Goal: Task Accomplishment & Management: Manage account settings

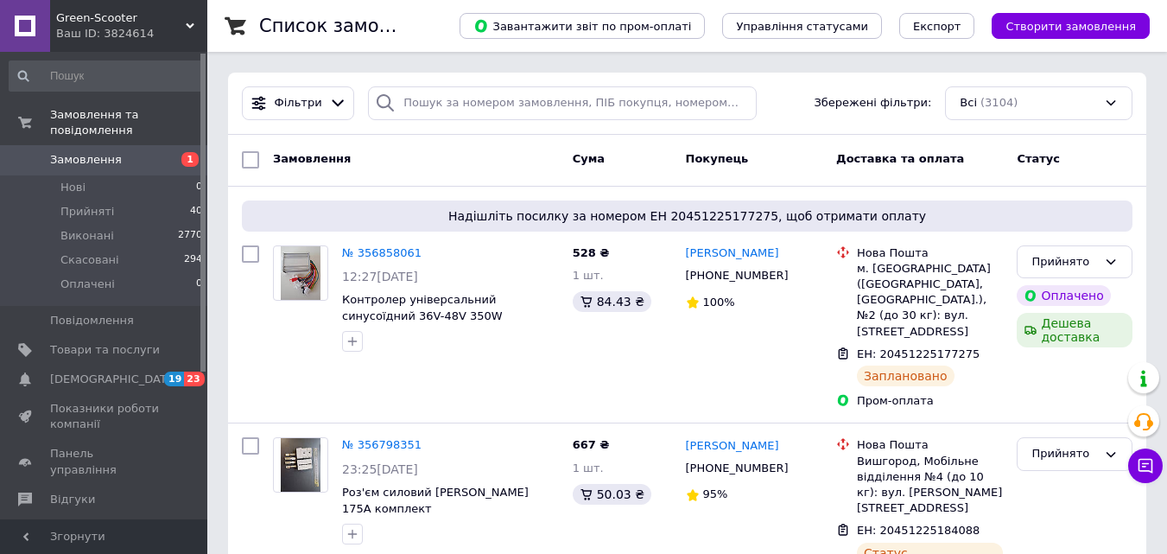
click at [73, 152] on span "Замовлення" at bounding box center [86, 160] width 72 height 16
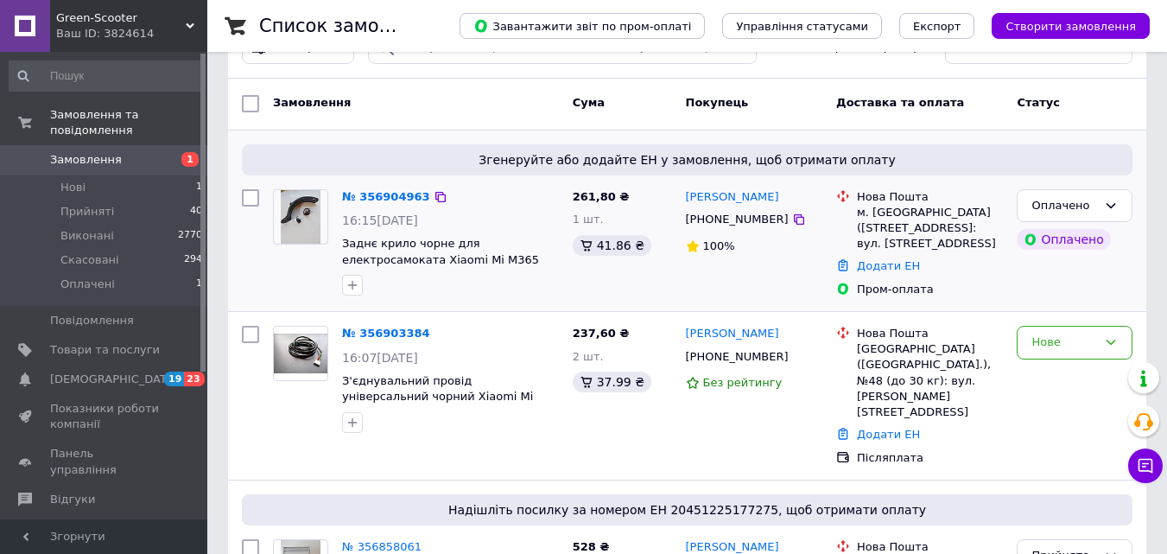
scroll to position [86, 0]
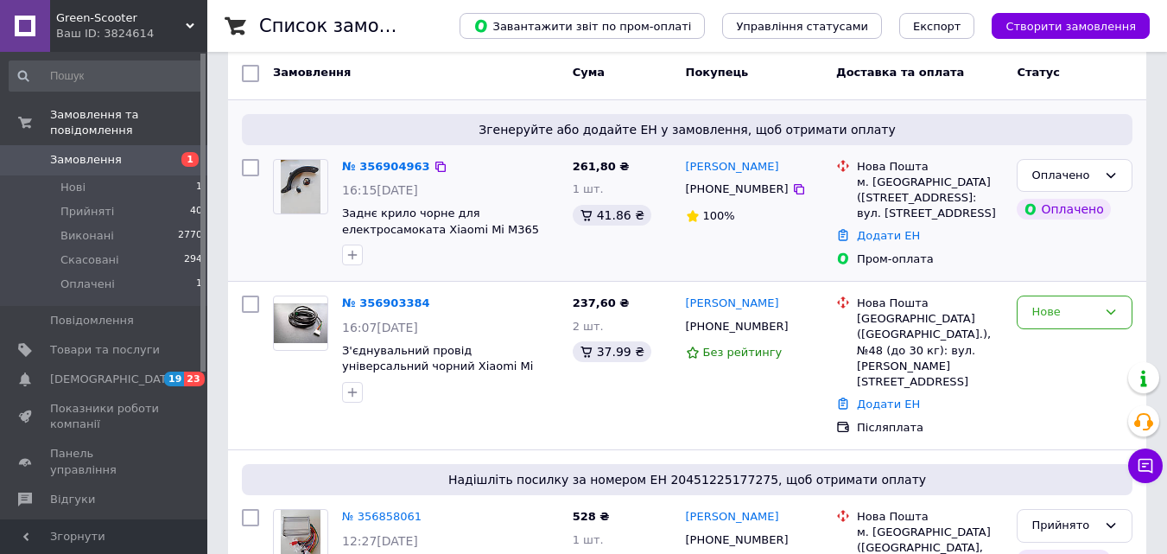
click at [308, 186] on img at bounding box center [301, 187] width 41 height 54
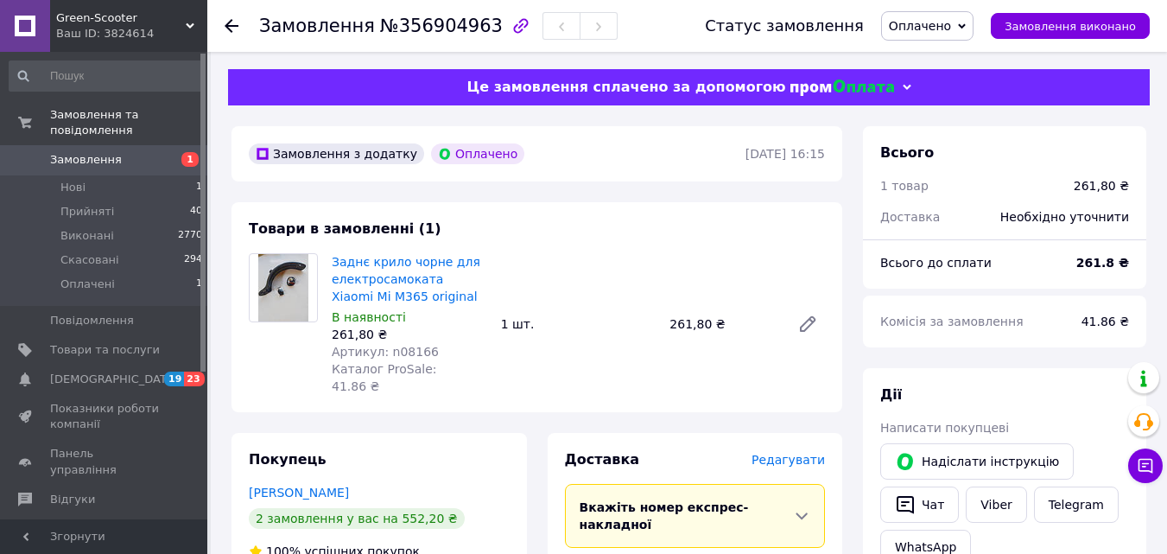
click at [968, 27] on span "Оплачено" at bounding box center [927, 25] width 92 height 29
click at [950, 57] on li "Прийнято" at bounding box center [927, 61] width 91 height 26
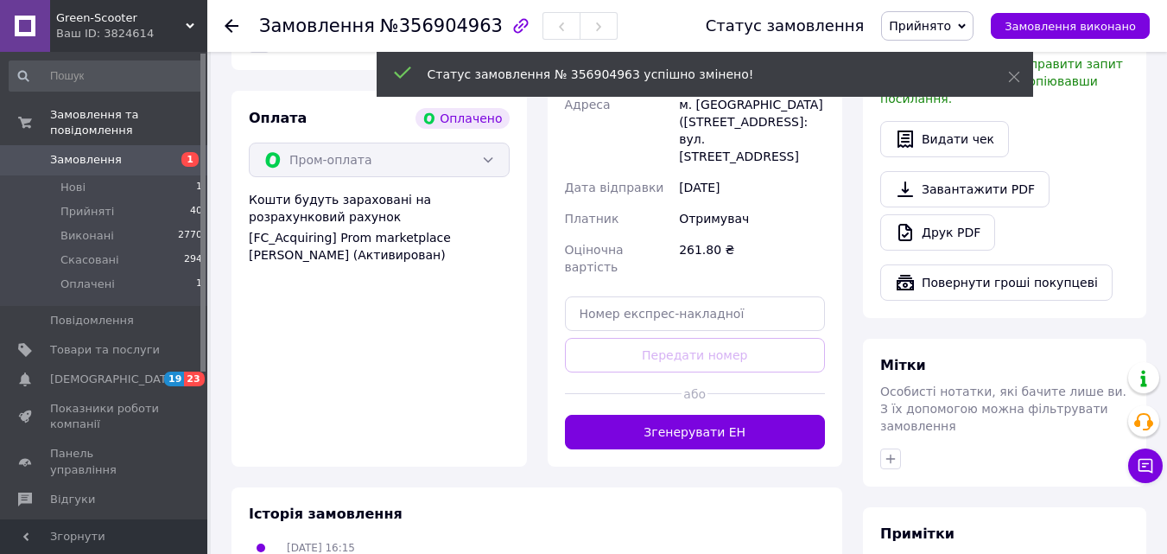
scroll to position [605, 0]
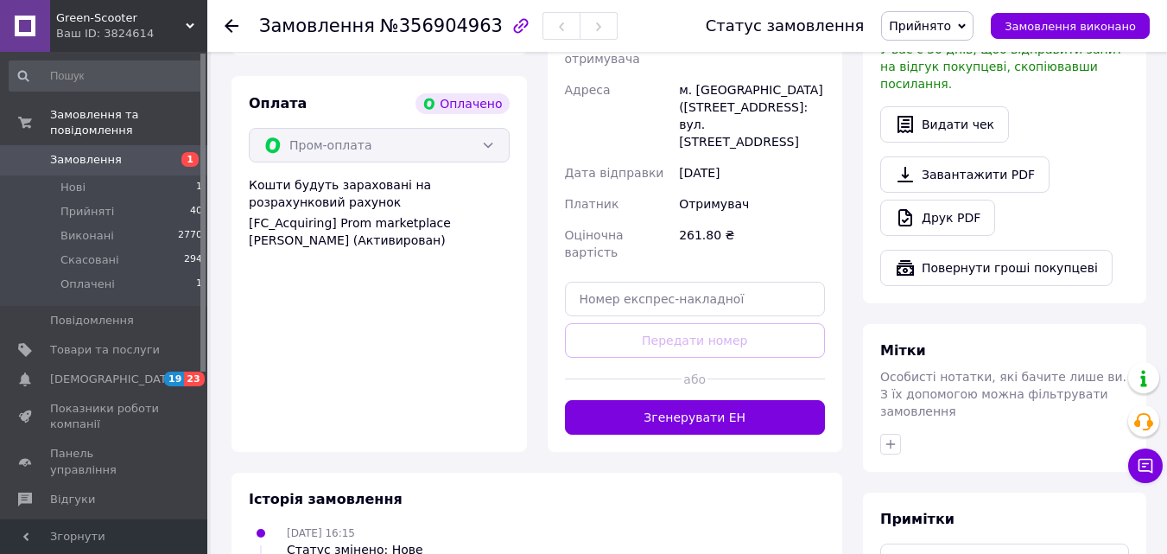
click at [638, 400] on button "Згенерувати ЕН" at bounding box center [695, 417] width 261 height 35
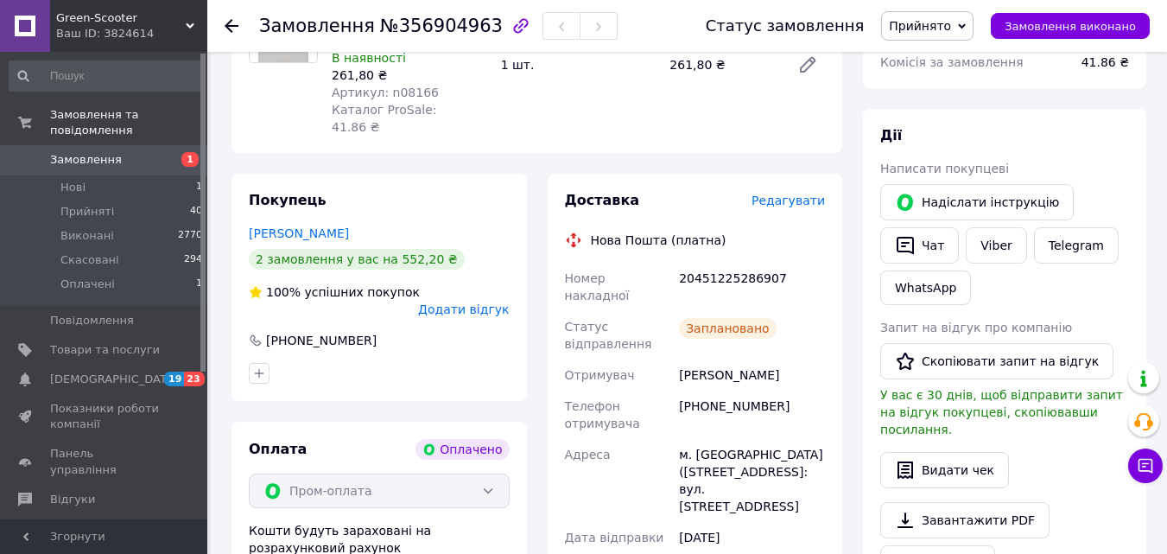
scroll to position [173, 0]
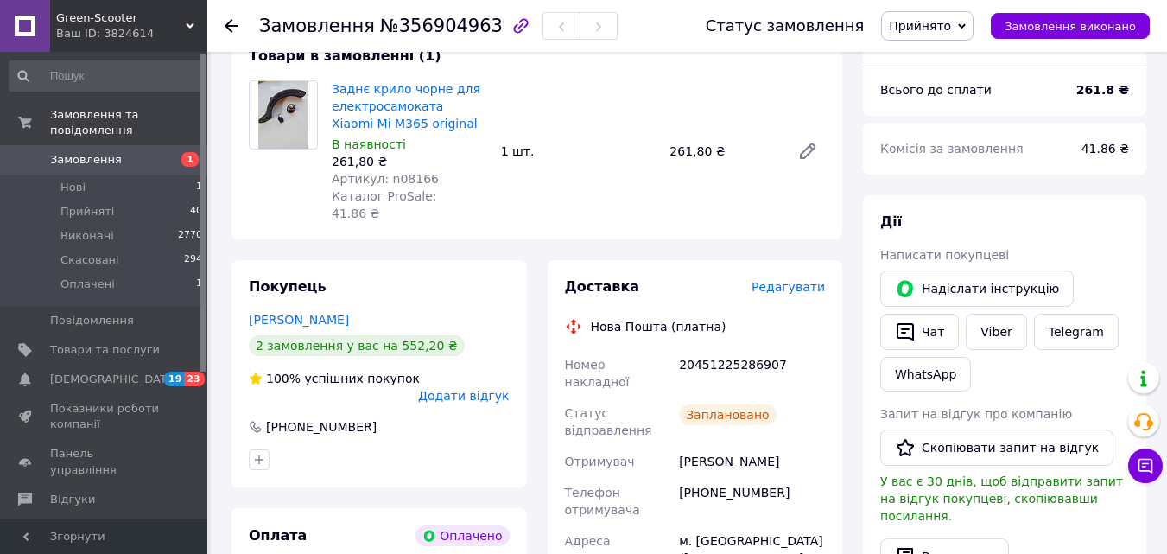
click at [95, 152] on span "Замовлення" at bounding box center [86, 160] width 72 height 16
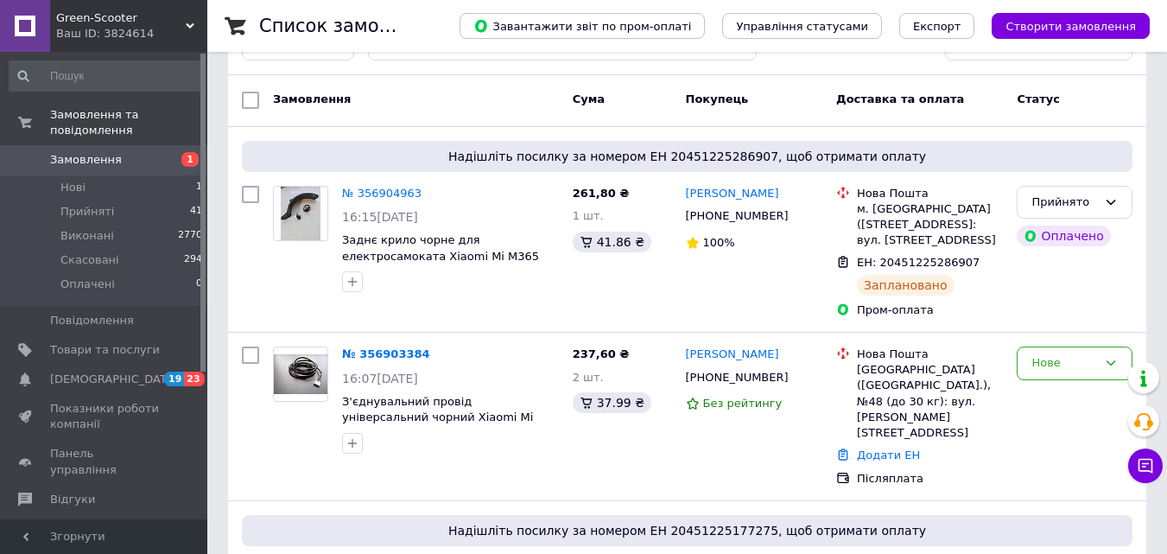
scroll to position [86, 0]
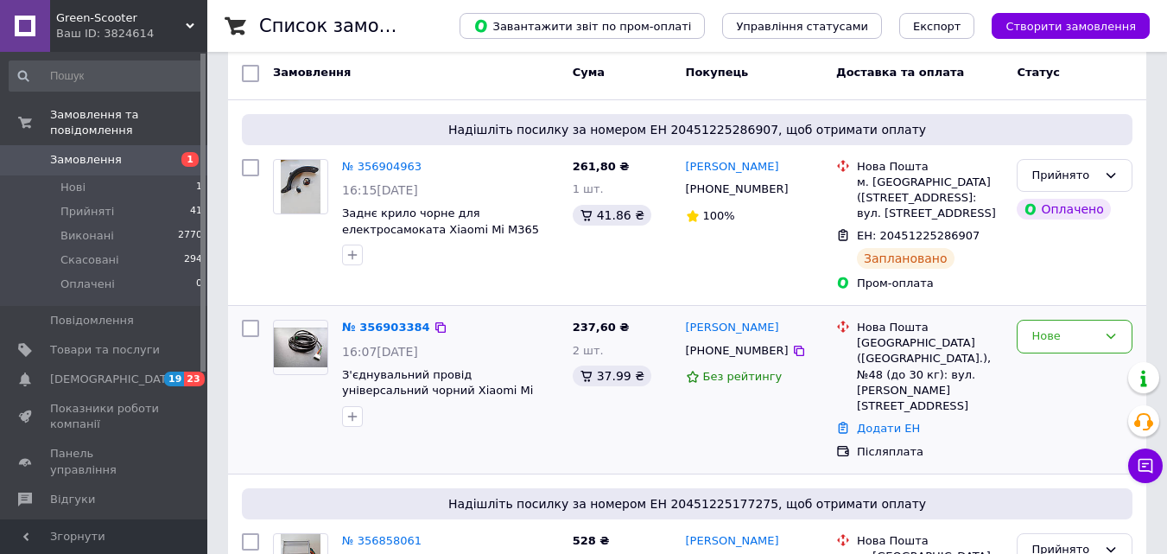
click at [307, 350] on img at bounding box center [301, 347] width 54 height 41
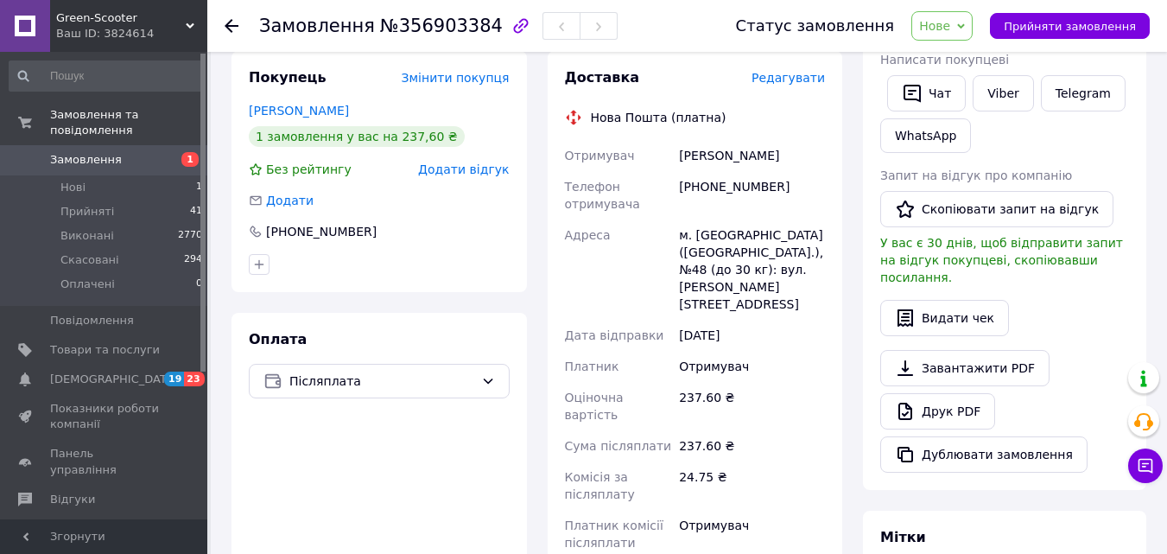
scroll to position [432, 0]
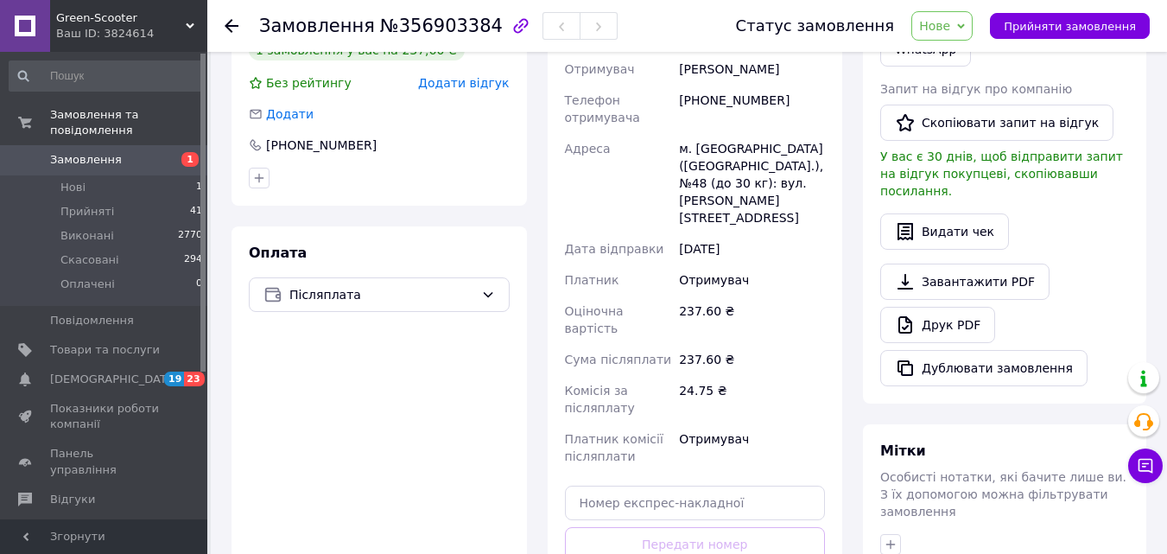
click at [652, 483] on div "Доставка Редагувати Нова Пошта (платна) Отримувач Марчук Олег Телефон отримувач…" at bounding box center [695, 310] width 261 height 656
click at [644, 485] on input "text" at bounding box center [695, 502] width 261 height 35
paste input "20451225296392"
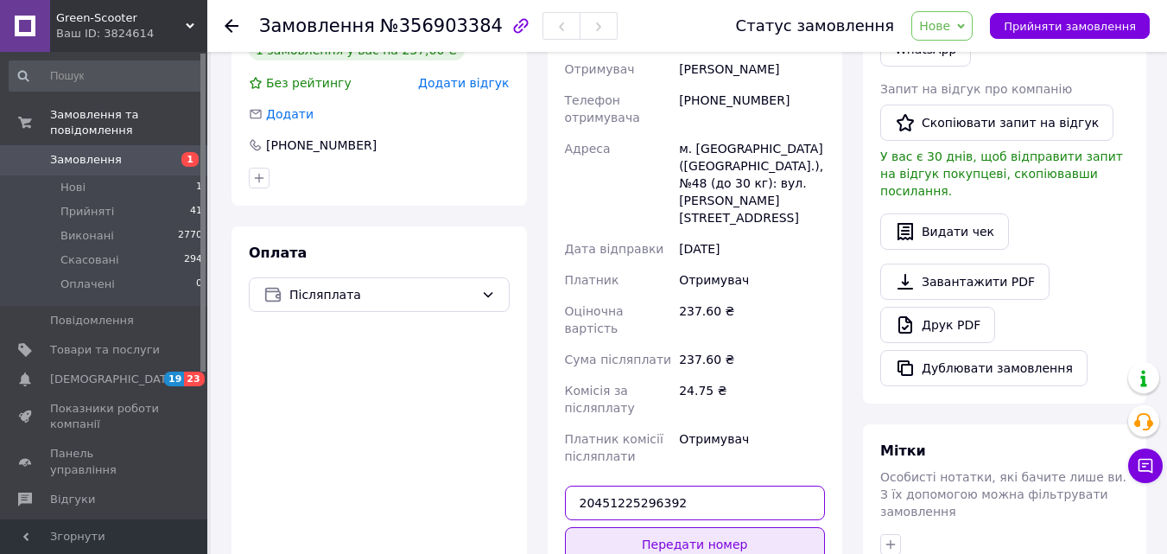
type input "20451225296392"
click at [659, 527] on button "Передати номер" at bounding box center [695, 544] width 261 height 35
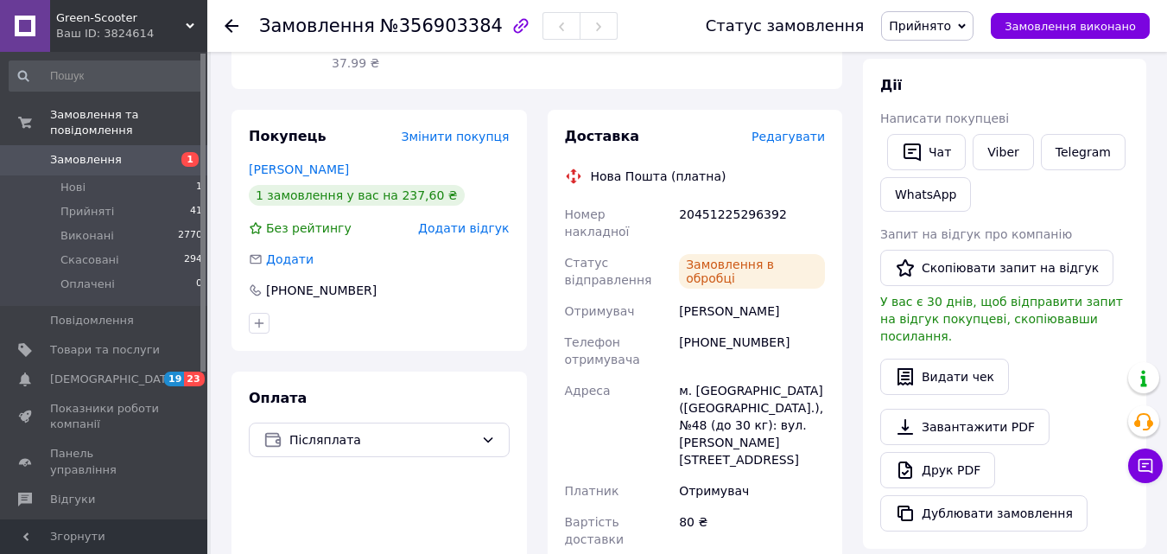
scroll to position [259, 0]
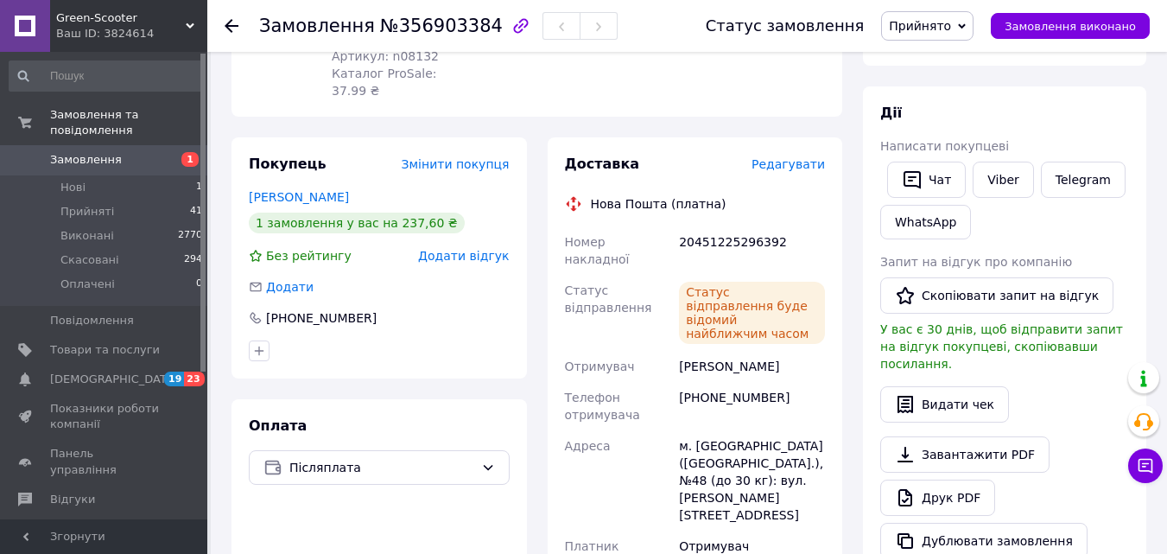
click at [106, 155] on link "Замовлення 1" at bounding box center [106, 159] width 212 height 29
